Goal: Check status: Check status

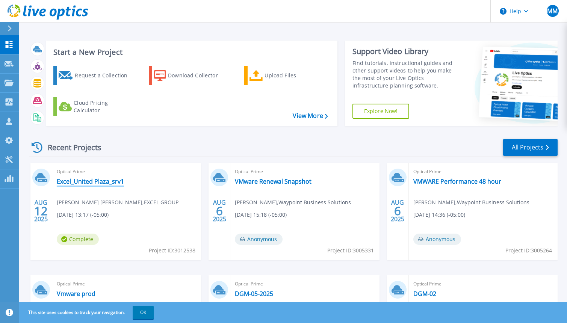
click at [100, 178] on link "Excel_United Plaza_srv1" at bounding box center [90, 182] width 67 height 8
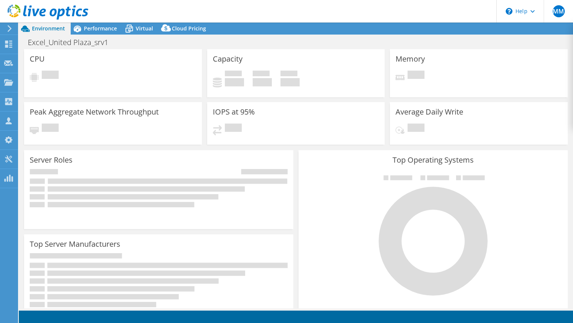
select select "USEast"
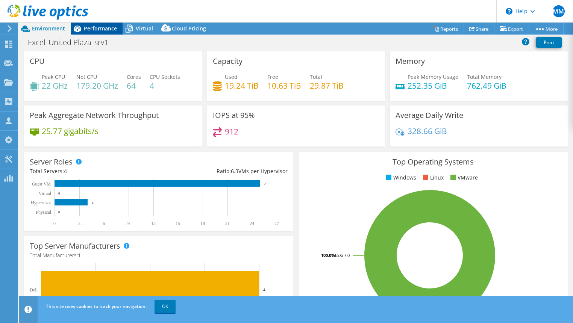
click at [107, 33] on div "Performance" at bounding box center [97, 29] width 52 height 12
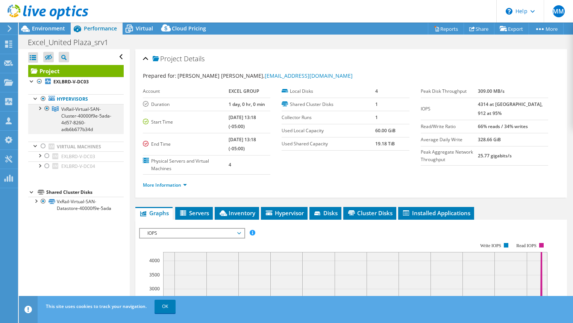
click at [40, 109] on div at bounding box center [40, 108] width 8 height 8
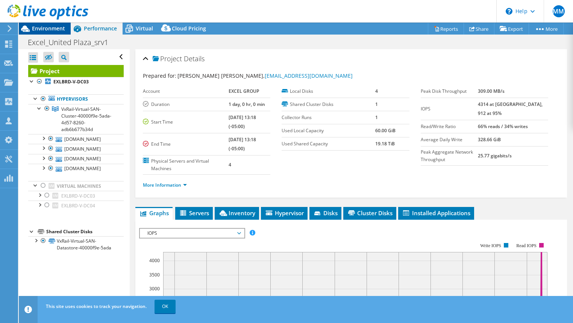
click at [50, 27] on span "Environment" at bounding box center [48, 28] width 33 height 7
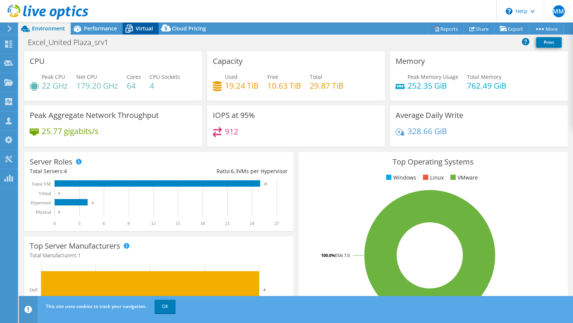
click at [146, 27] on span "Virtual" at bounding box center [144, 28] width 17 height 7
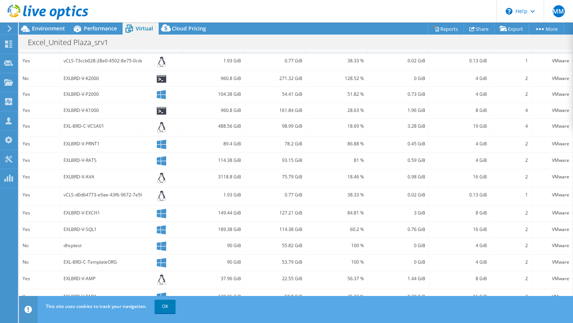
scroll to position [185, 0]
click at [162, 308] on link "OK" at bounding box center [165, 307] width 21 height 14
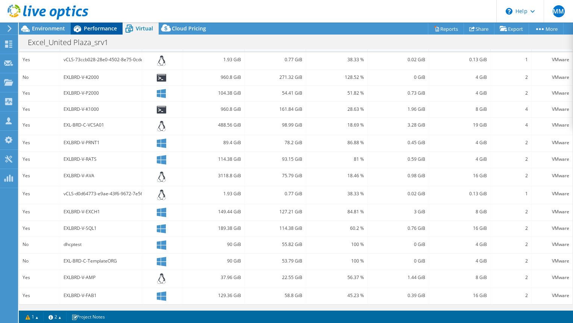
click at [99, 30] on span "Performance" at bounding box center [100, 28] width 33 height 7
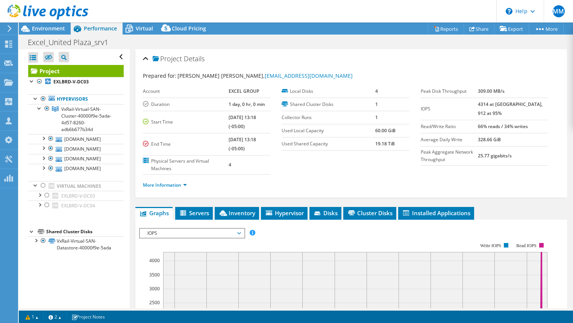
scroll to position [0, 0]
click at [51, 32] on span "Environment" at bounding box center [48, 28] width 33 height 7
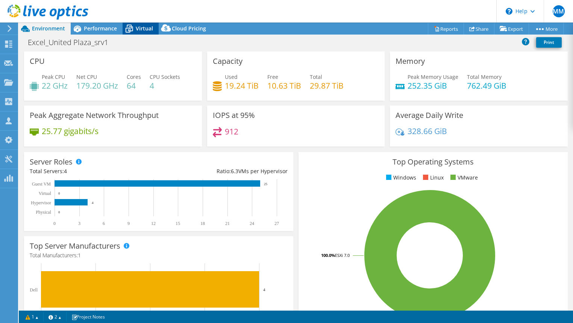
click at [143, 26] on span "Virtual" at bounding box center [144, 28] width 17 height 7
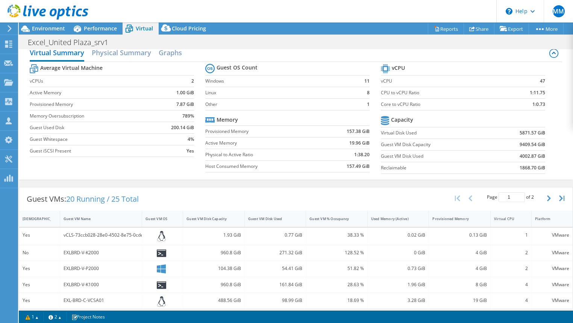
scroll to position [185, 0]
